Goal: Find contact information: Obtain details needed to contact an individual or organization

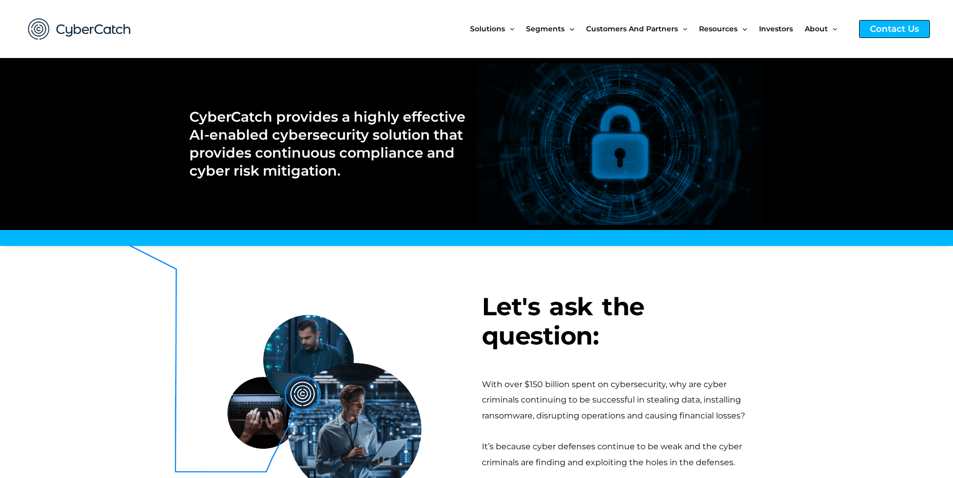
click at [877, 30] on div "Contact Us" at bounding box center [894, 29] width 71 height 18
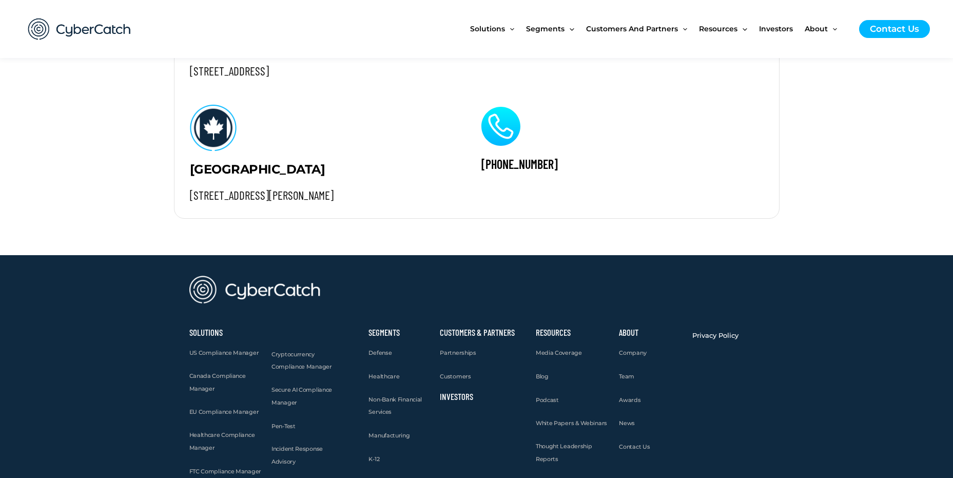
scroll to position [1090, 0]
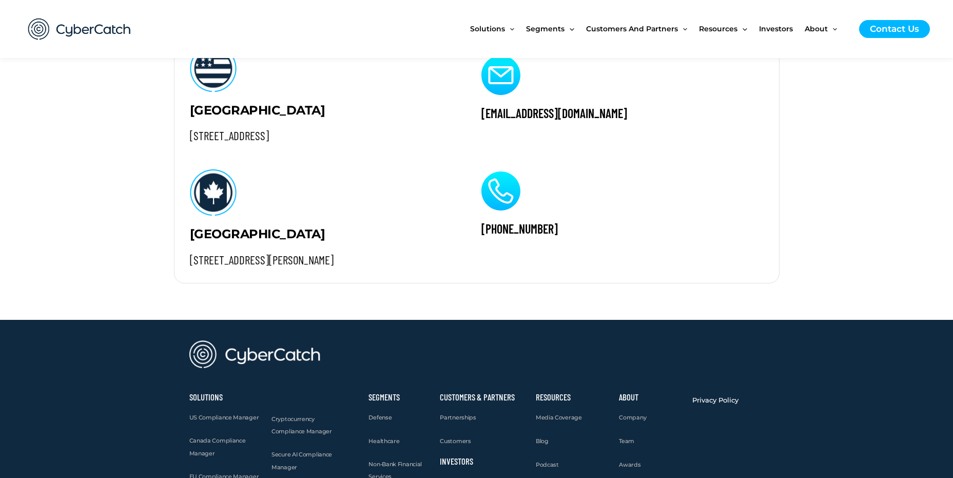
drag, startPoint x: 569, startPoint y: 229, endPoint x: 492, endPoint y: 234, distance: 77.6
click at [492, 234] on h2 "[PHONE_NUMBER]" at bounding box center [620, 229] width 279 height 16
copy h2 "[PHONE_NUMBER]"
